Goal: Task Accomplishment & Management: Complete application form

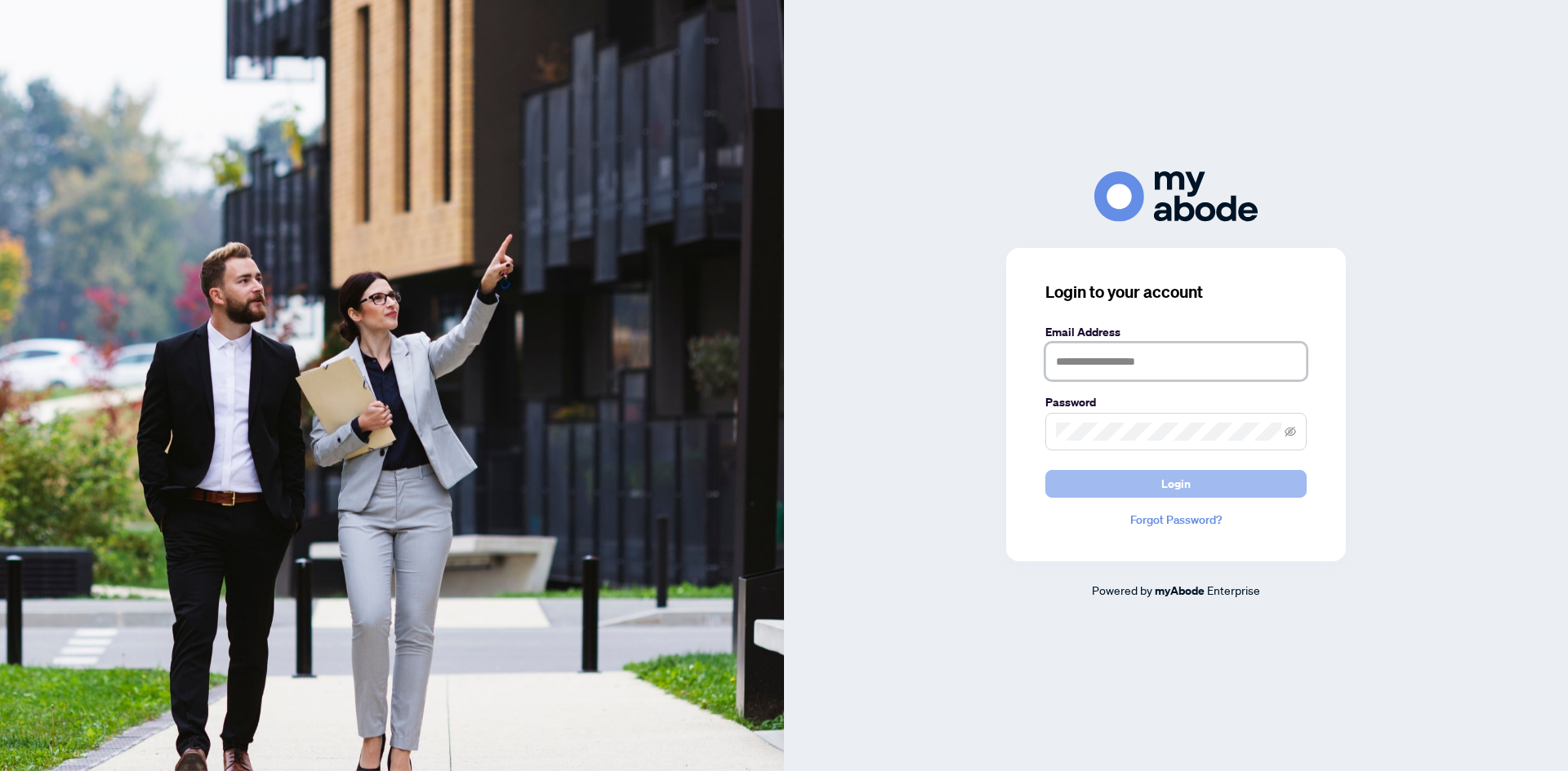
type input "**********"
click at [1180, 495] on span "Login" at bounding box center [1176, 483] width 29 height 26
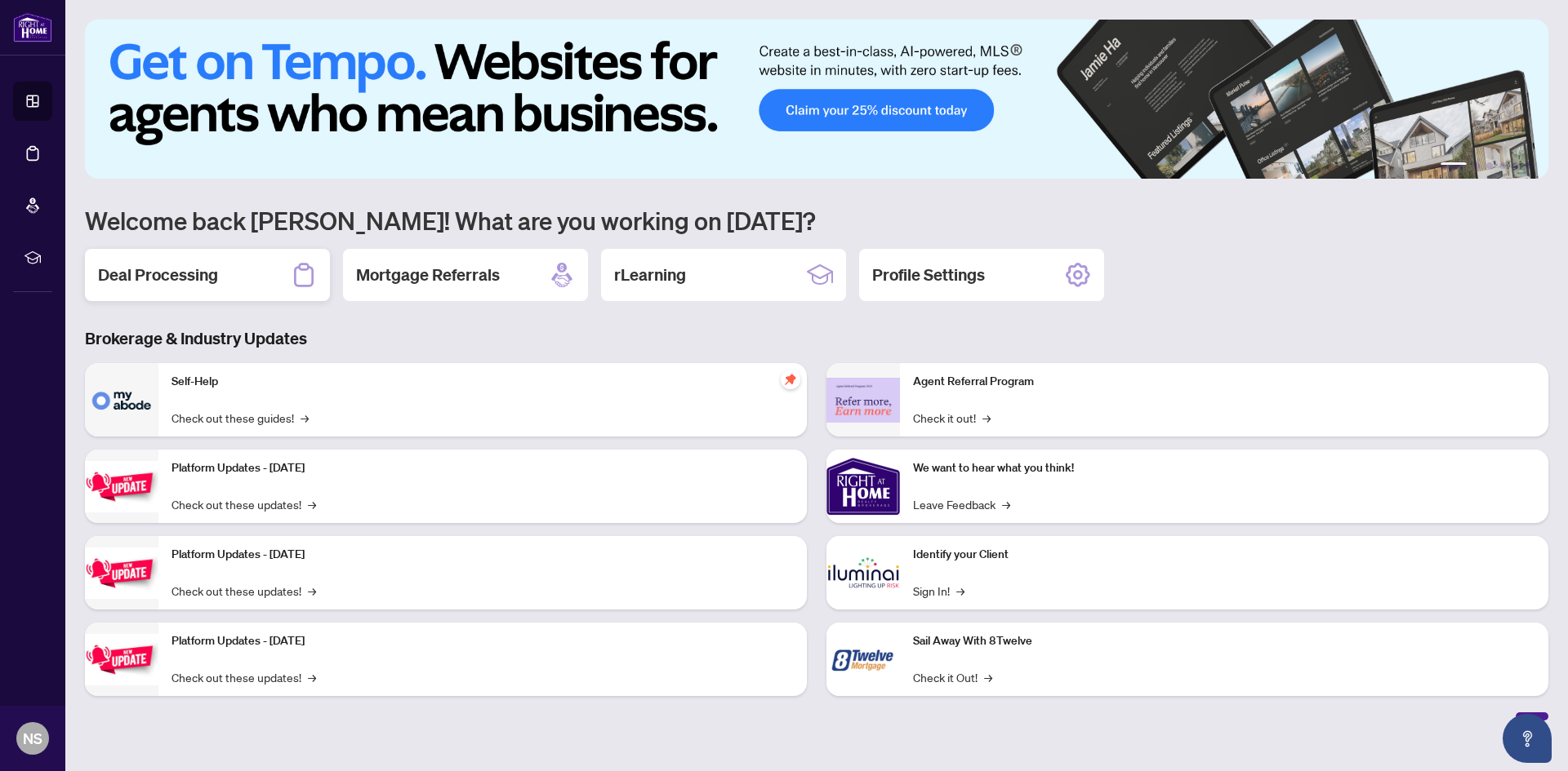
click at [180, 276] on h2 "Deal Processing" at bounding box center [157, 275] width 120 height 23
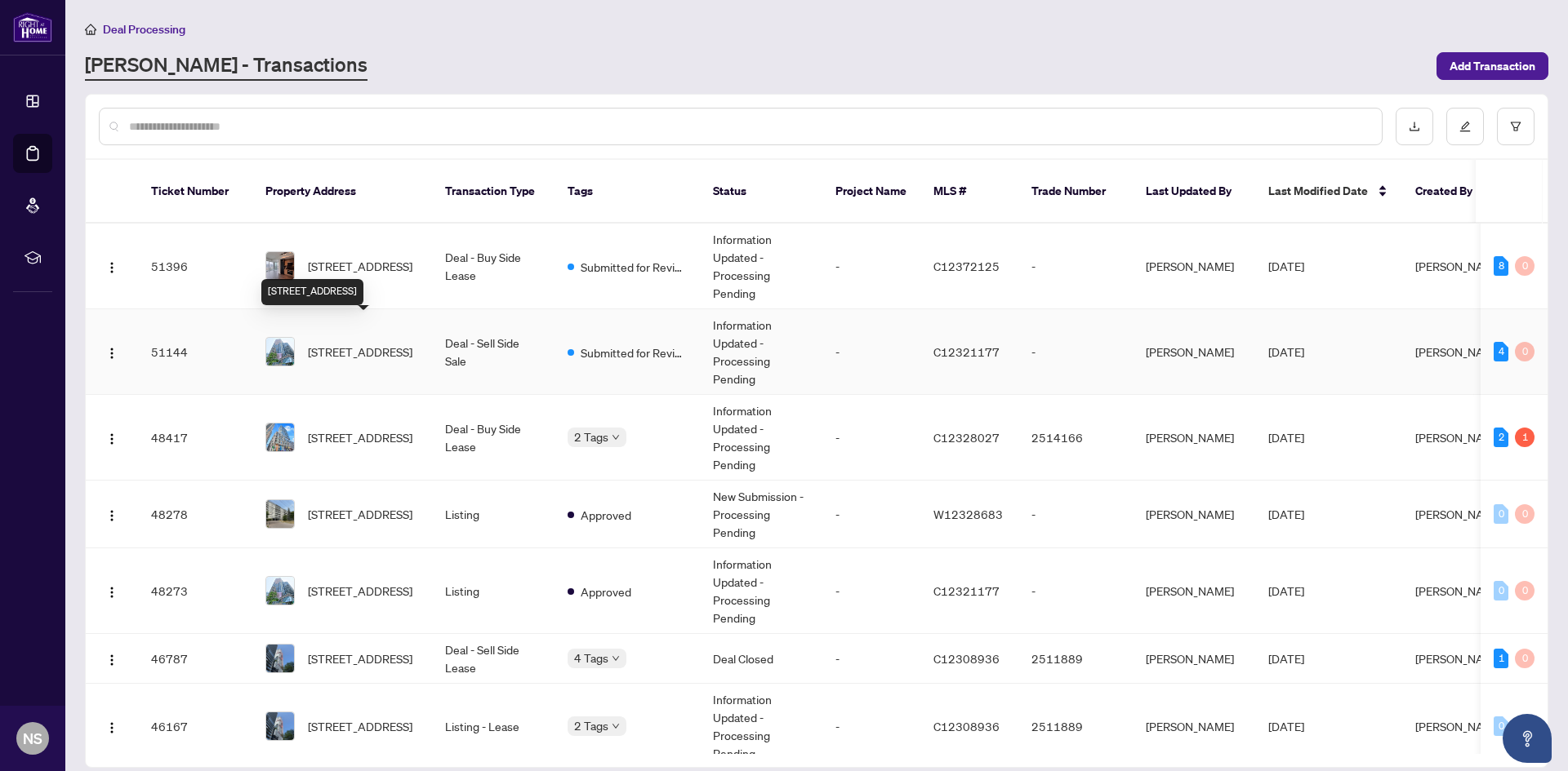
click at [337, 343] on span "[STREET_ADDRESS]" at bounding box center [360, 351] width 104 height 18
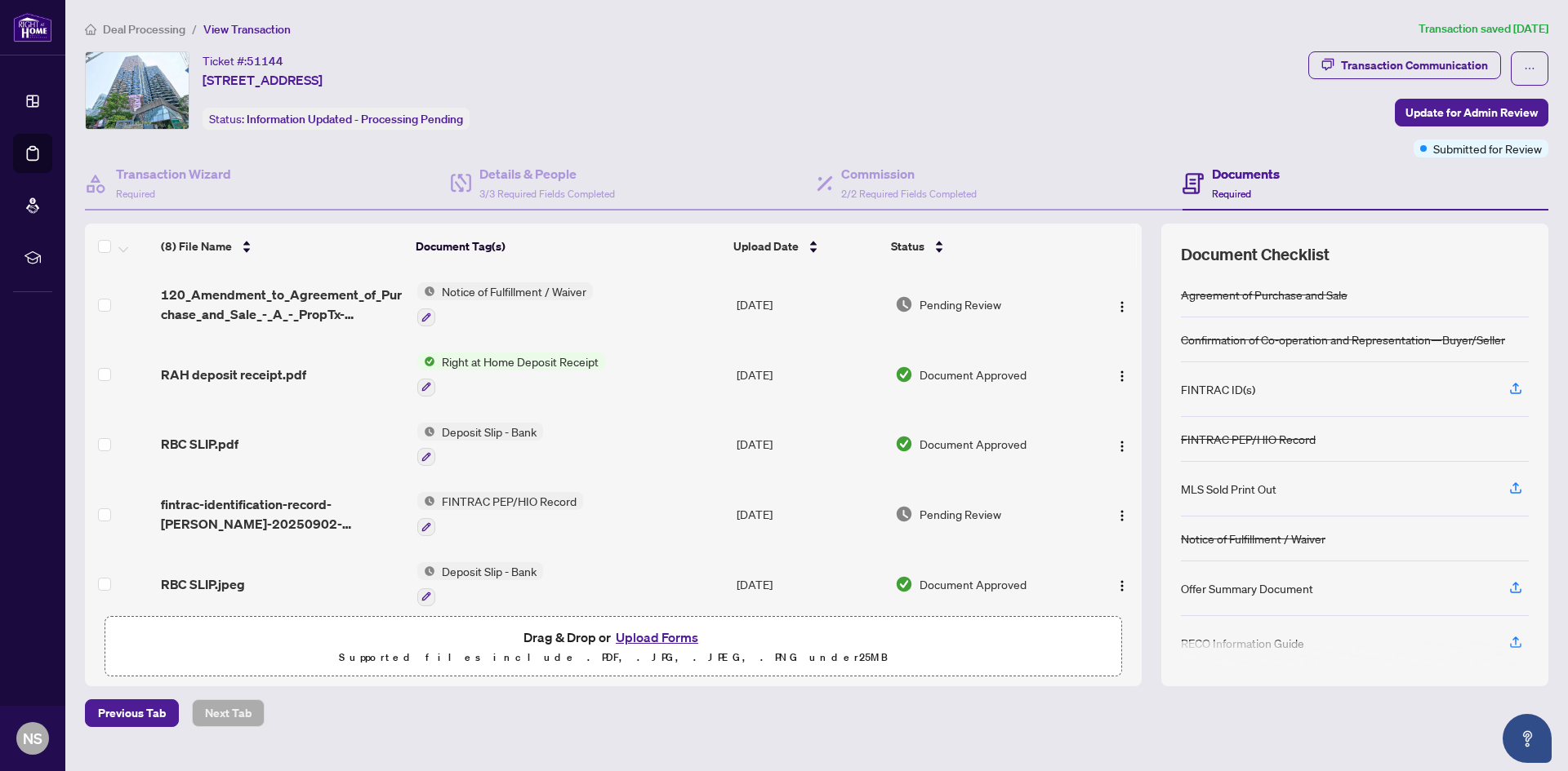
click at [643, 634] on button "Upload Forms" at bounding box center [658, 637] width 93 height 21
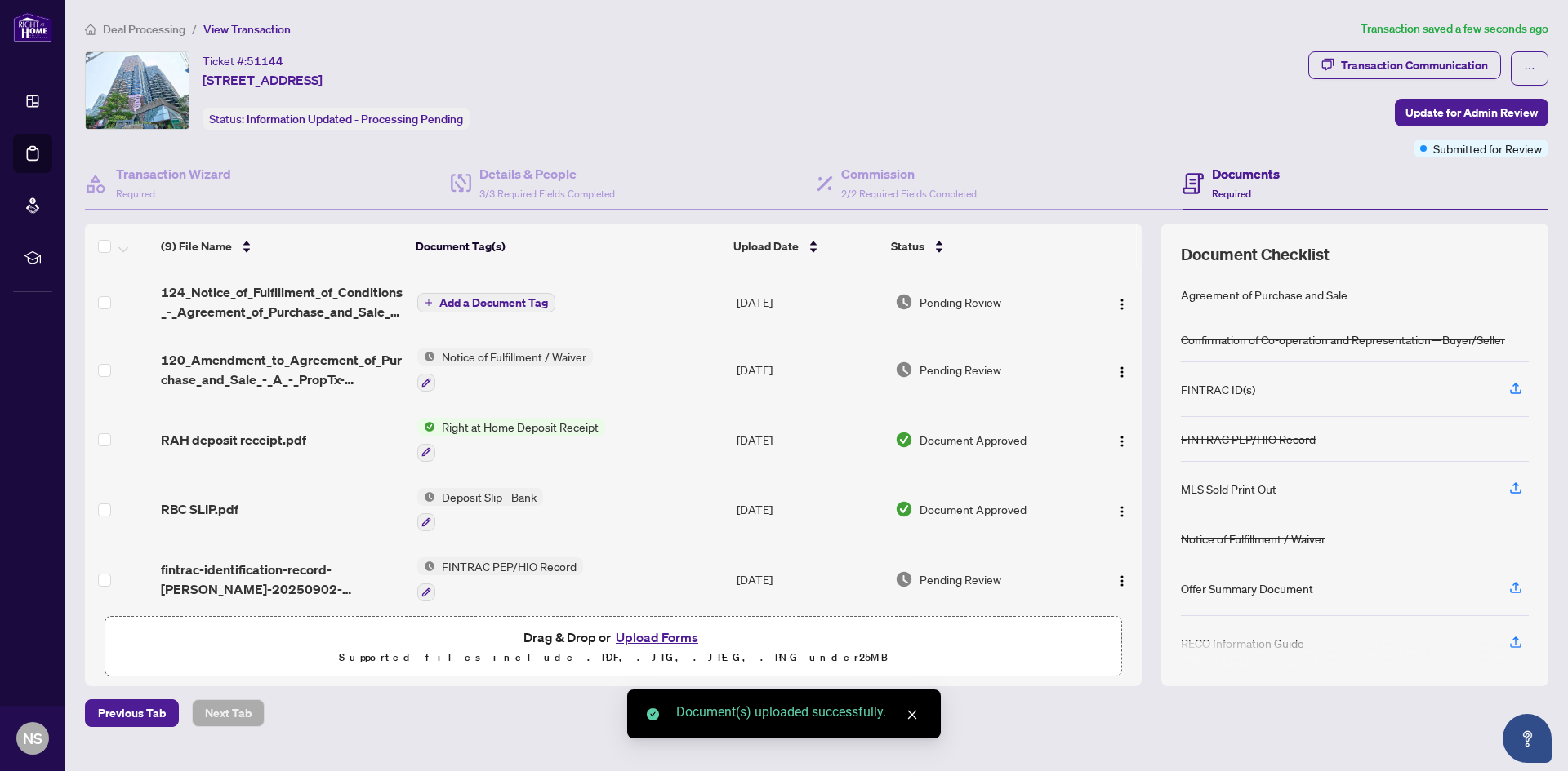
click at [524, 297] on span "Add a Document Tag" at bounding box center [493, 303] width 108 height 12
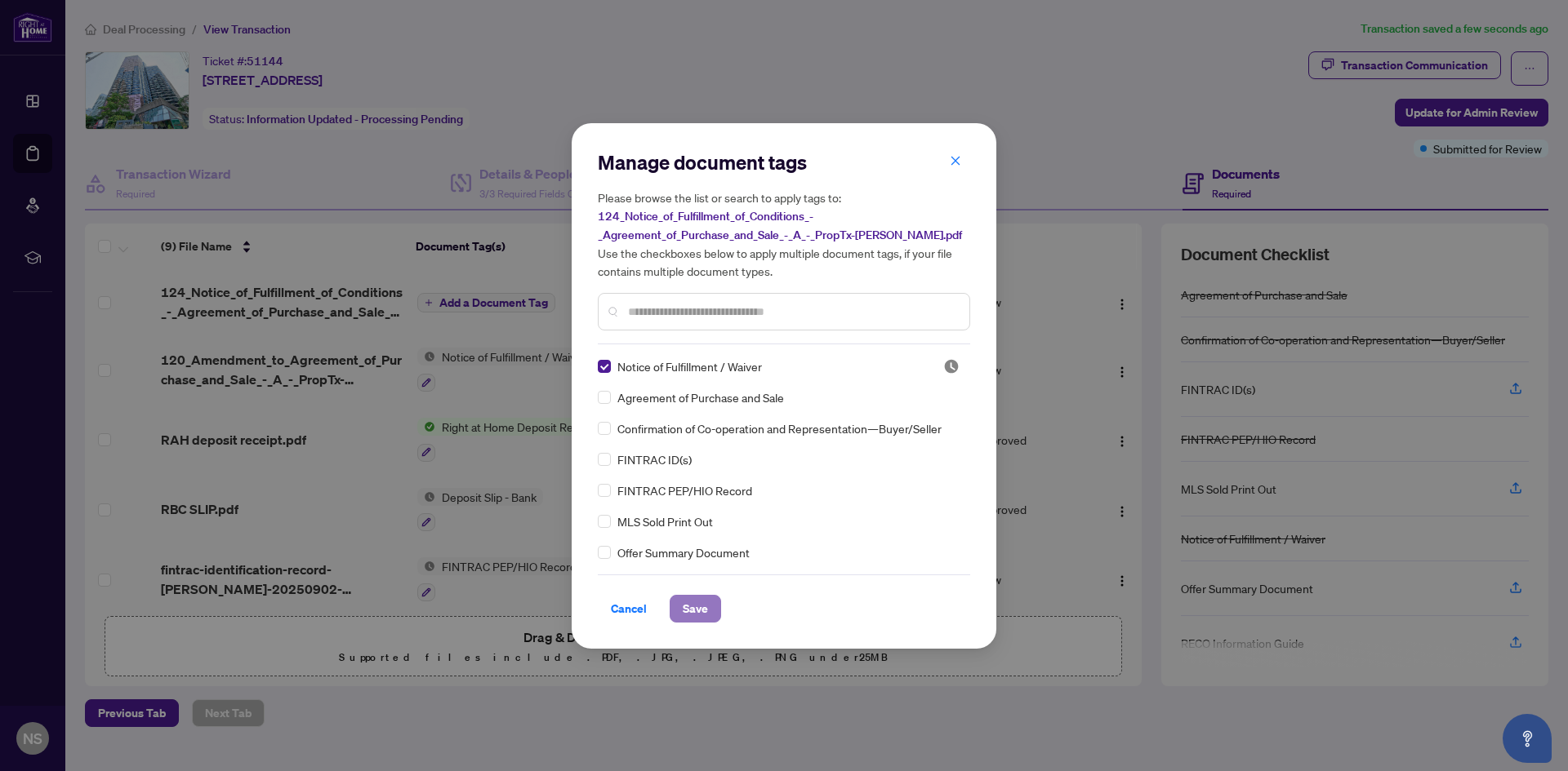
click at [687, 608] on span "Save" at bounding box center [695, 608] width 25 height 26
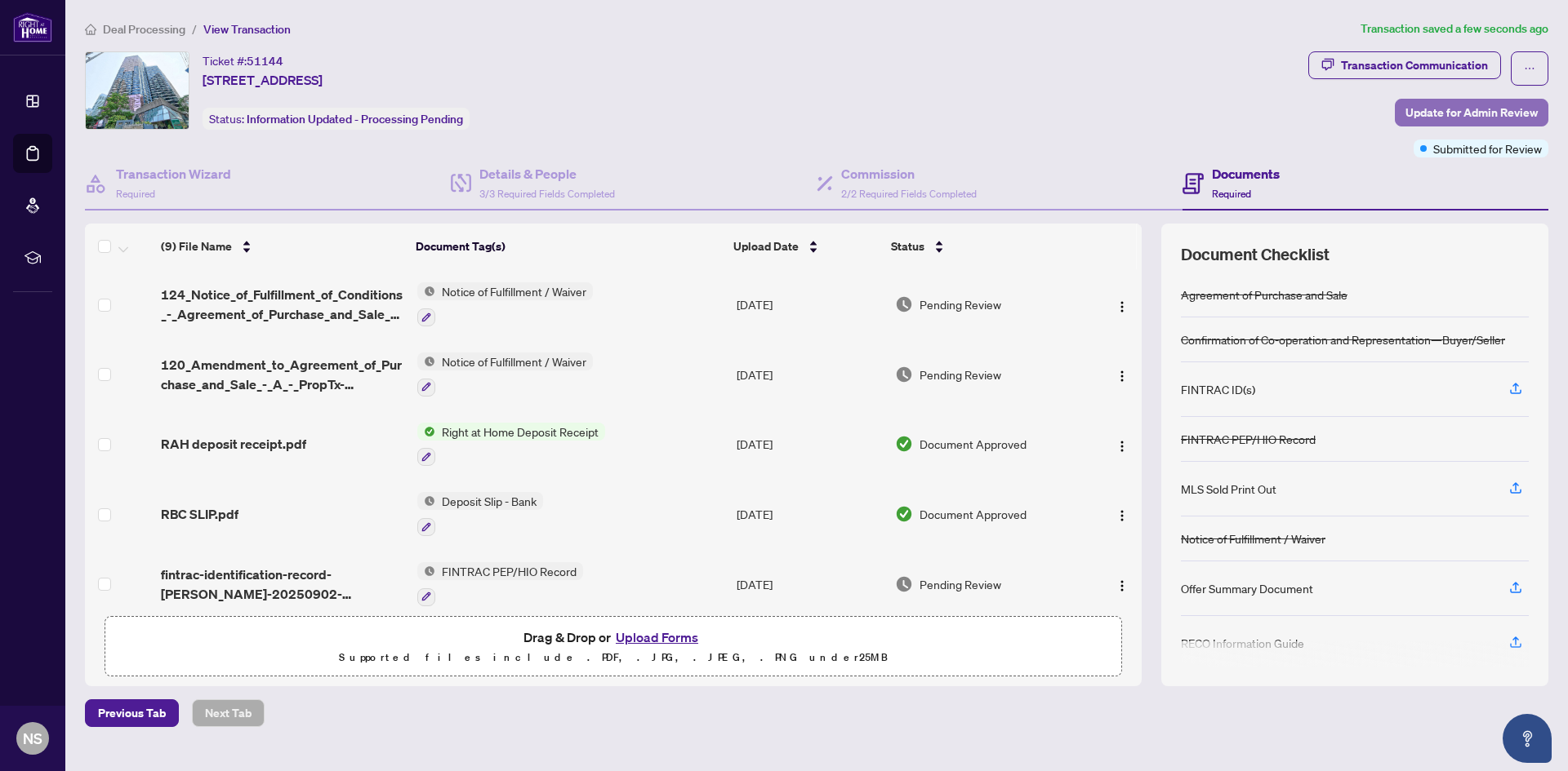
click at [1474, 118] on span "Update for Admin Review" at bounding box center [1470, 112] width 132 height 26
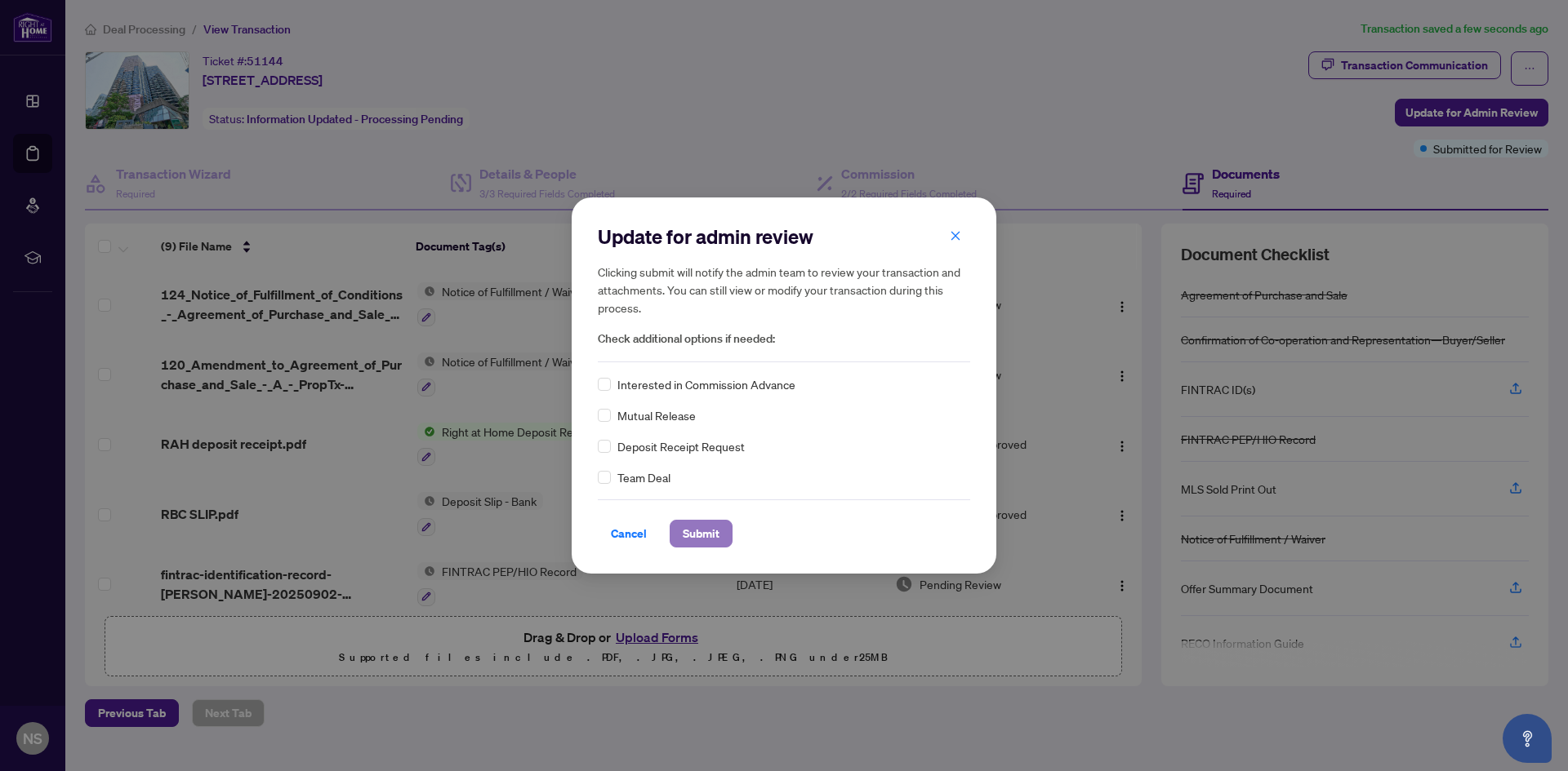
click at [693, 536] on span "Submit" at bounding box center [701, 534] width 37 height 26
